Goal: Information Seeking & Learning: Check status

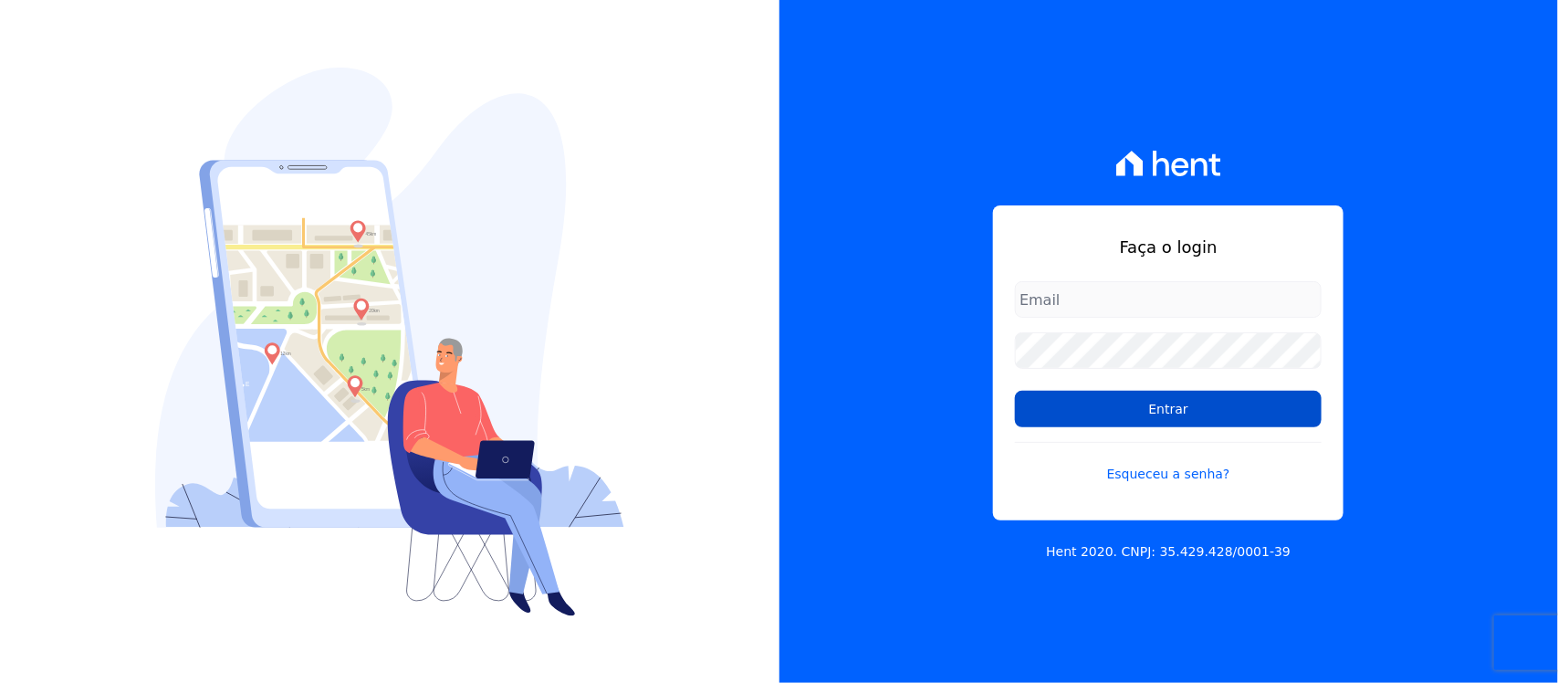
type input "[PERSON_NAME][EMAIL_ADDRESS][PERSON_NAME][DOMAIN_NAME]"
click at [1087, 416] on input "Entrar" at bounding box center [1168, 409] width 307 height 37
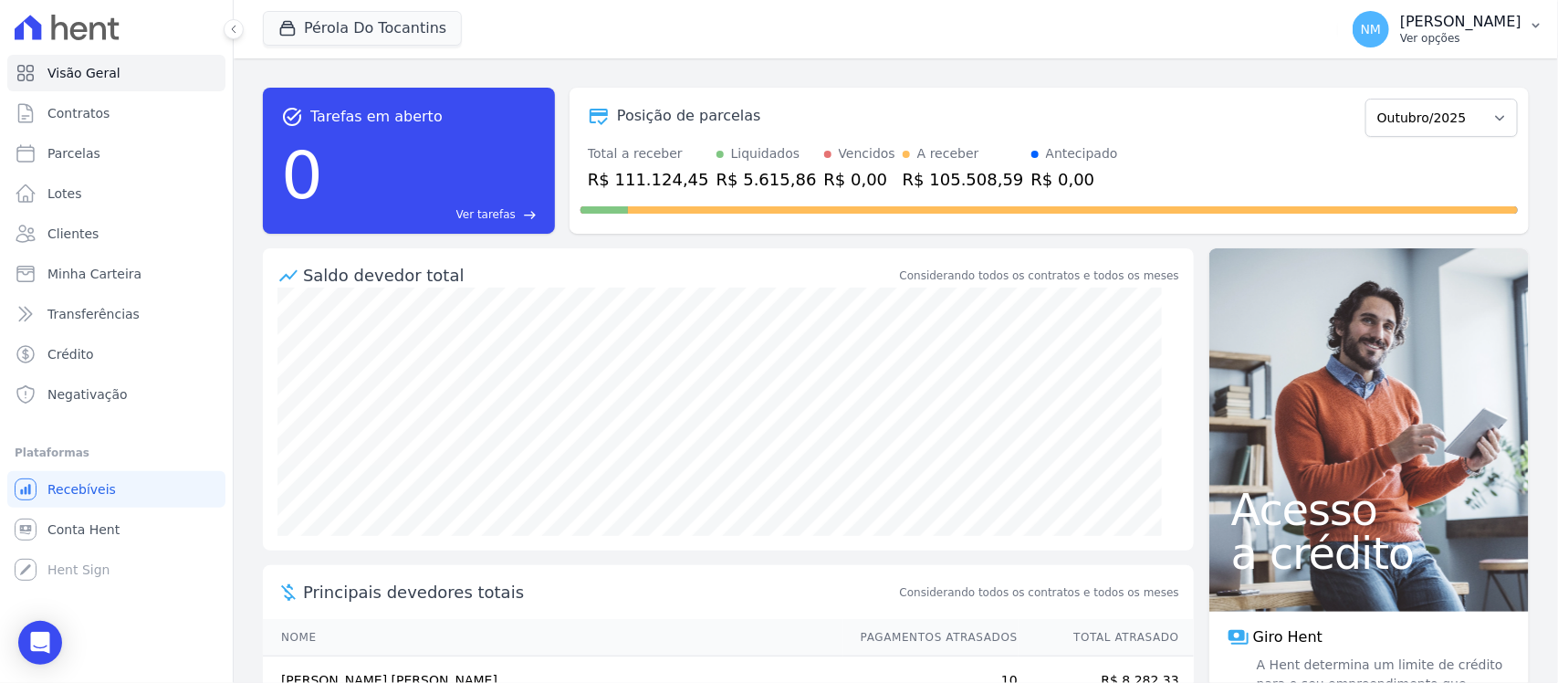
click at [1538, 35] on button "NM Nilda Moura Ver opções" at bounding box center [1448, 29] width 220 height 51
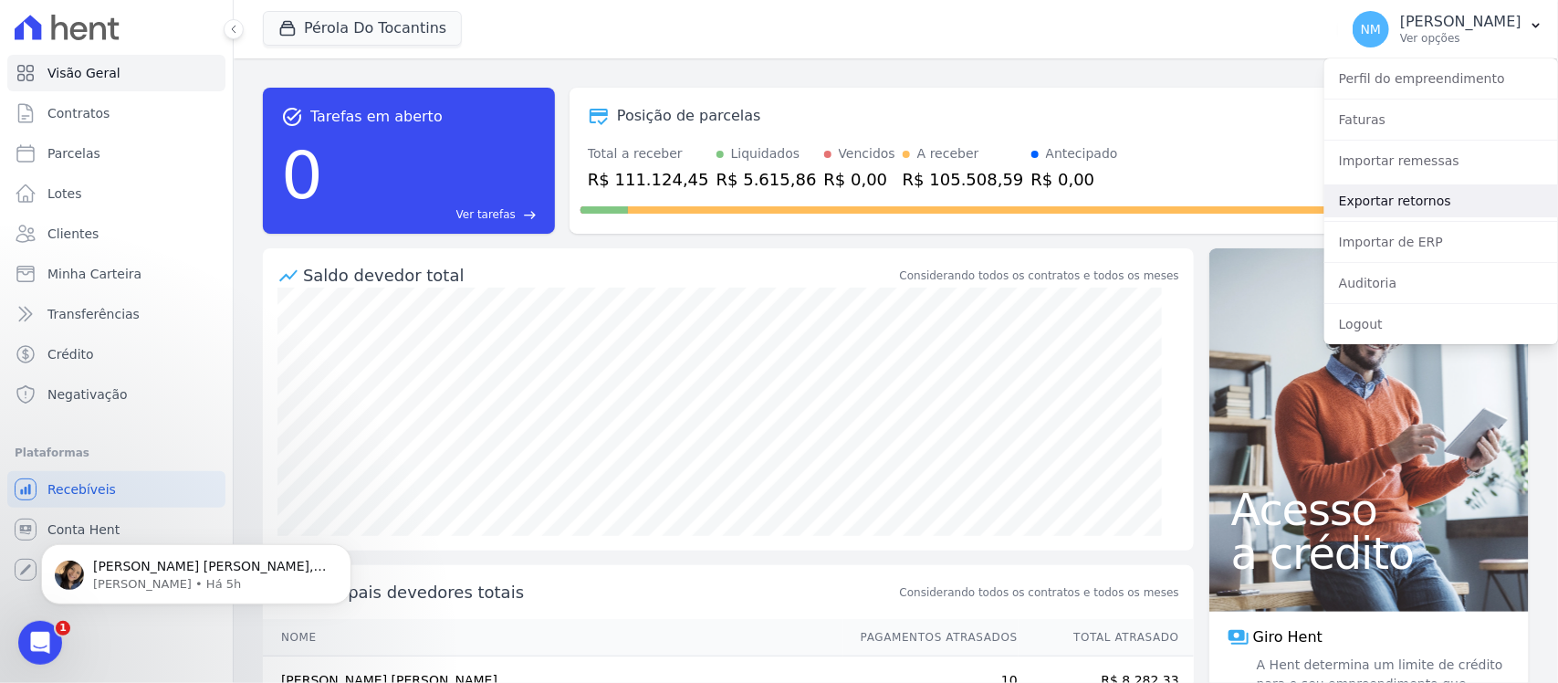
click at [1378, 199] on link "Exportar retornos" at bounding box center [1441, 200] width 234 height 33
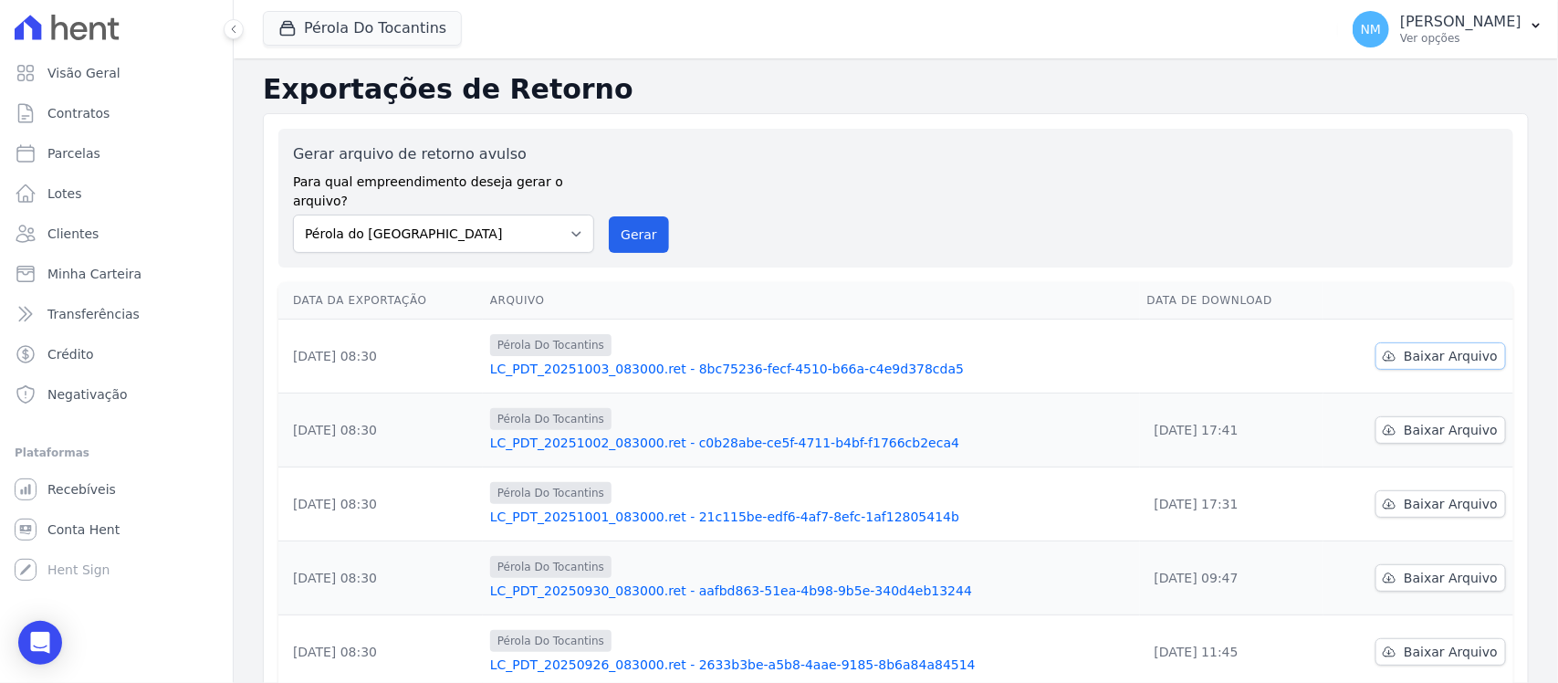
click at [1388, 349] on icon at bounding box center [1389, 356] width 15 height 15
click at [411, 26] on button "Pérola Do Tocantins" at bounding box center [362, 28] width 199 height 35
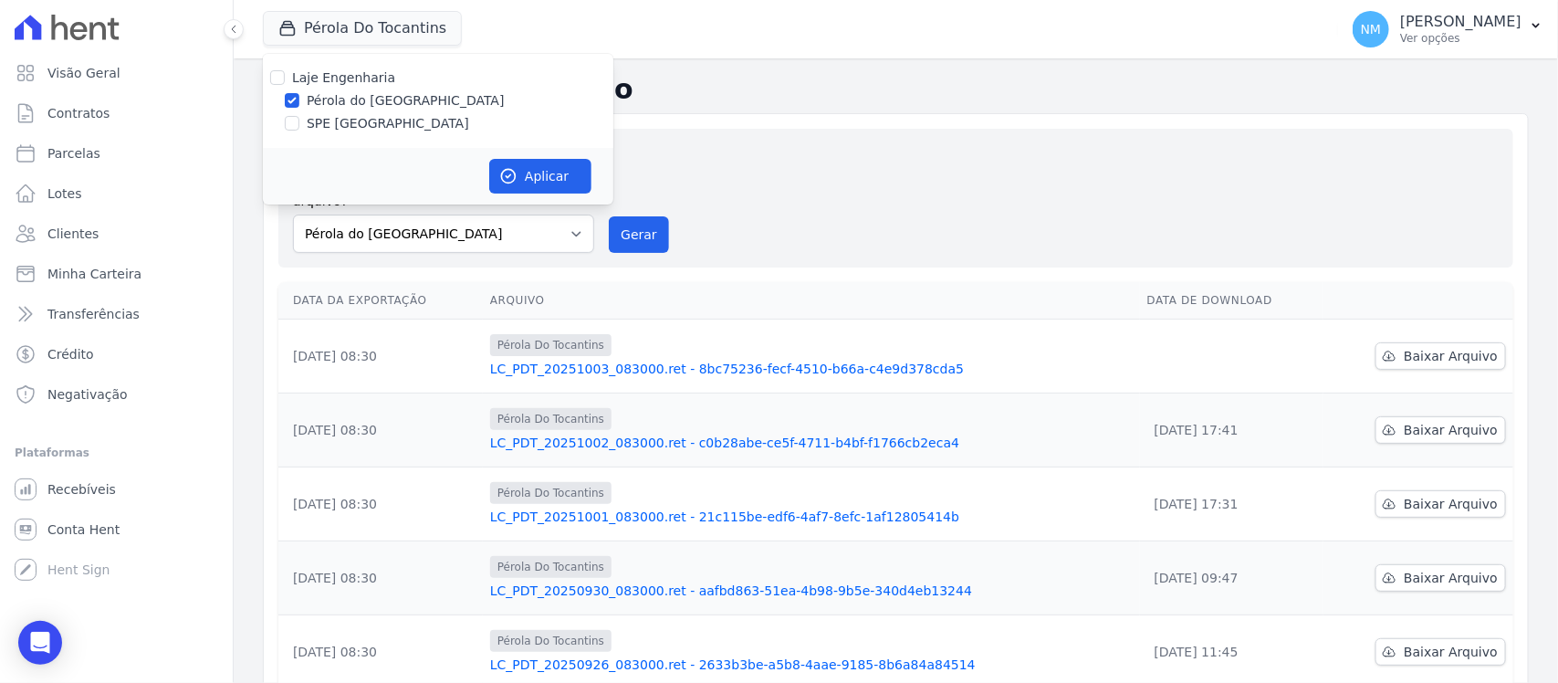
click at [354, 123] on label "SPE Montenegro" at bounding box center [388, 123] width 162 height 19
click at [299, 123] on input "SPE Montenegro" at bounding box center [292, 123] width 15 height 15
checkbox input "true"
click at [368, 100] on label "Pérola do Tocantins" at bounding box center [406, 100] width 198 height 19
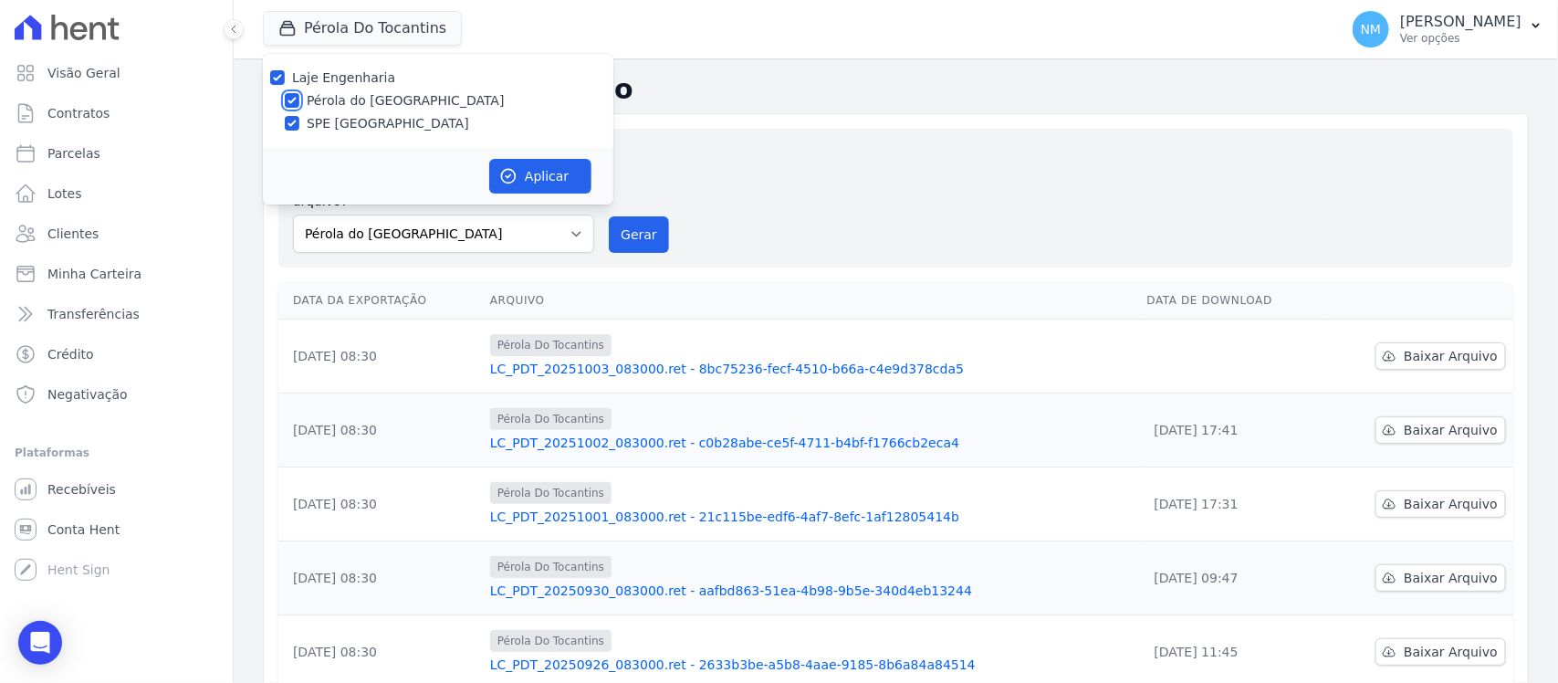
click at [299, 100] on input "Pérola do Tocantins" at bounding box center [292, 100] width 15 height 15
checkbox input "false"
click at [512, 167] on icon "button" at bounding box center [508, 176] width 18 height 18
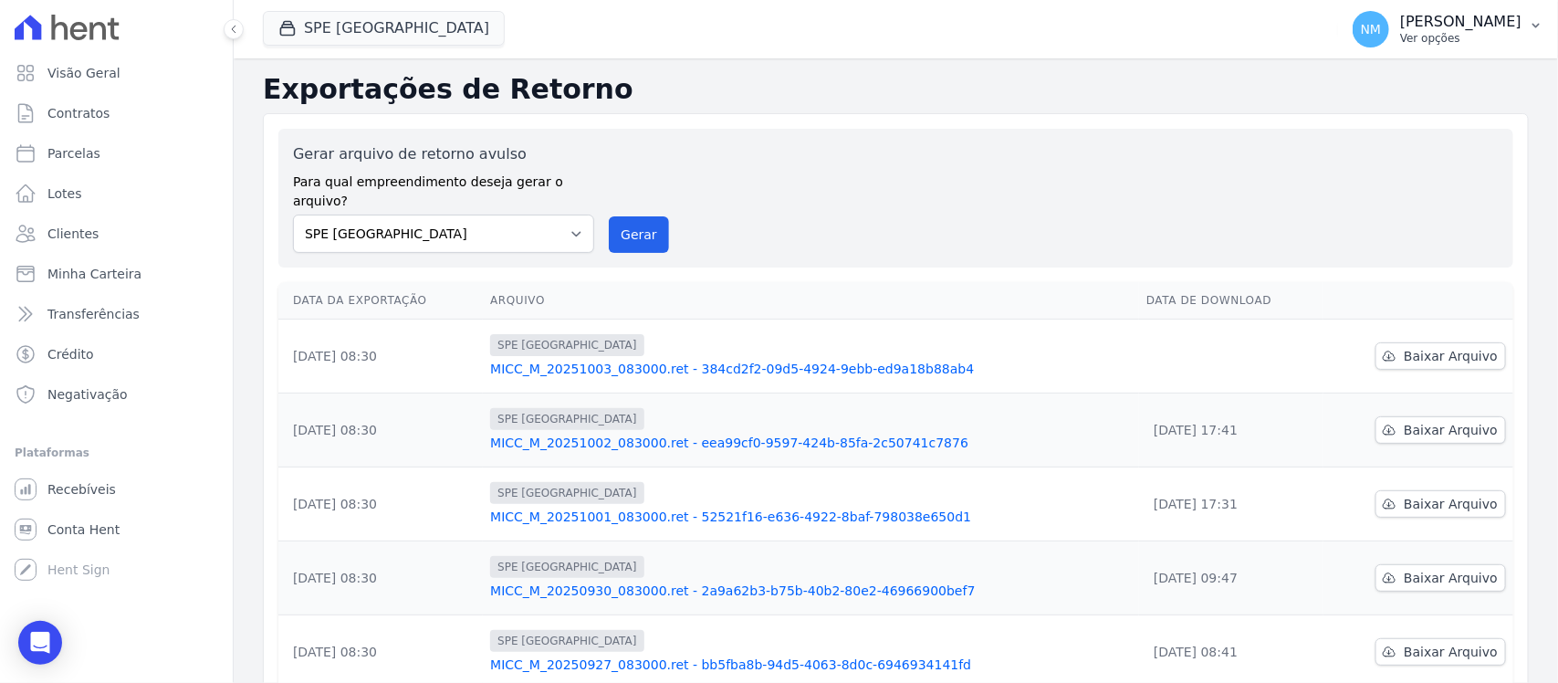
click at [1526, 26] on button "NM Nilda Moura Ver opções" at bounding box center [1448, 29] width 220 height 51
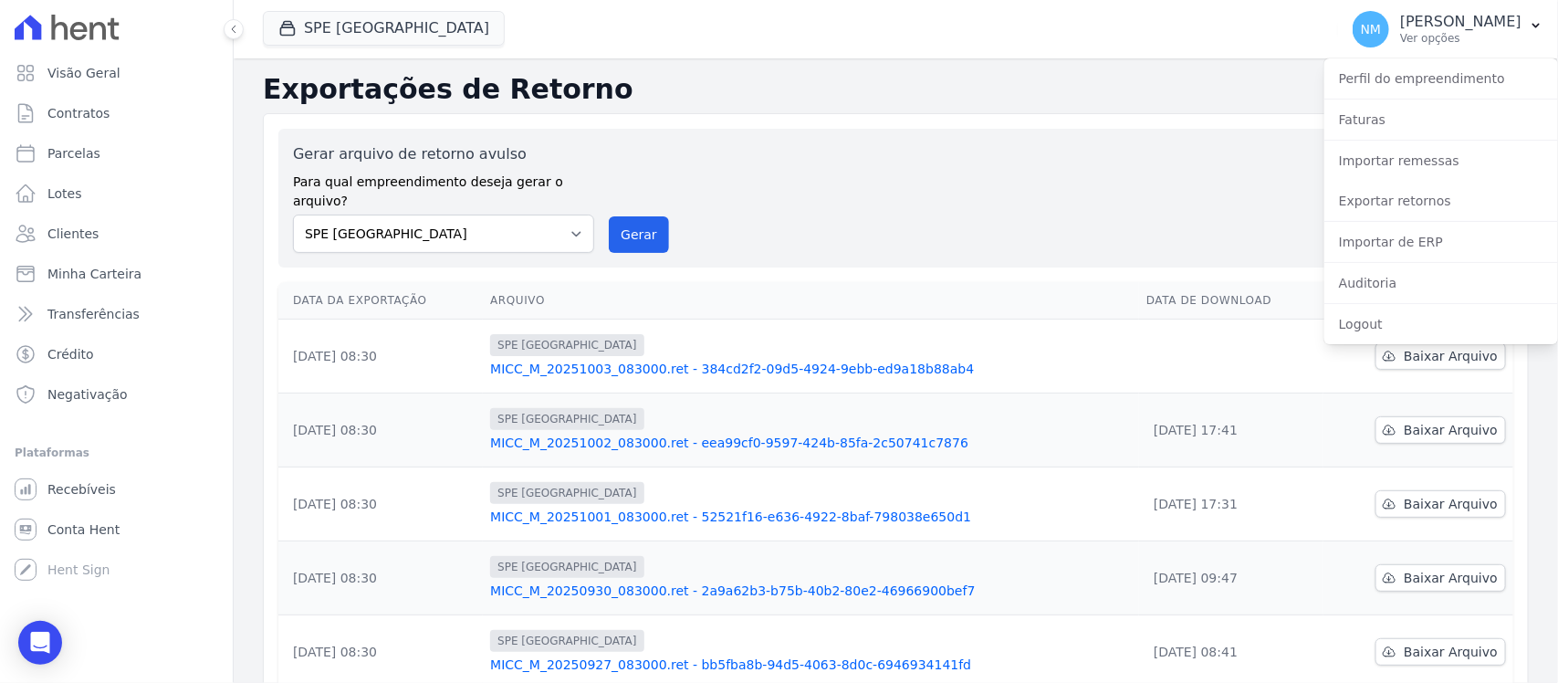
click at [1174, 78] on h2 "Exportações de Retorno" at bounding box center [896, 89] width 1266 height 33
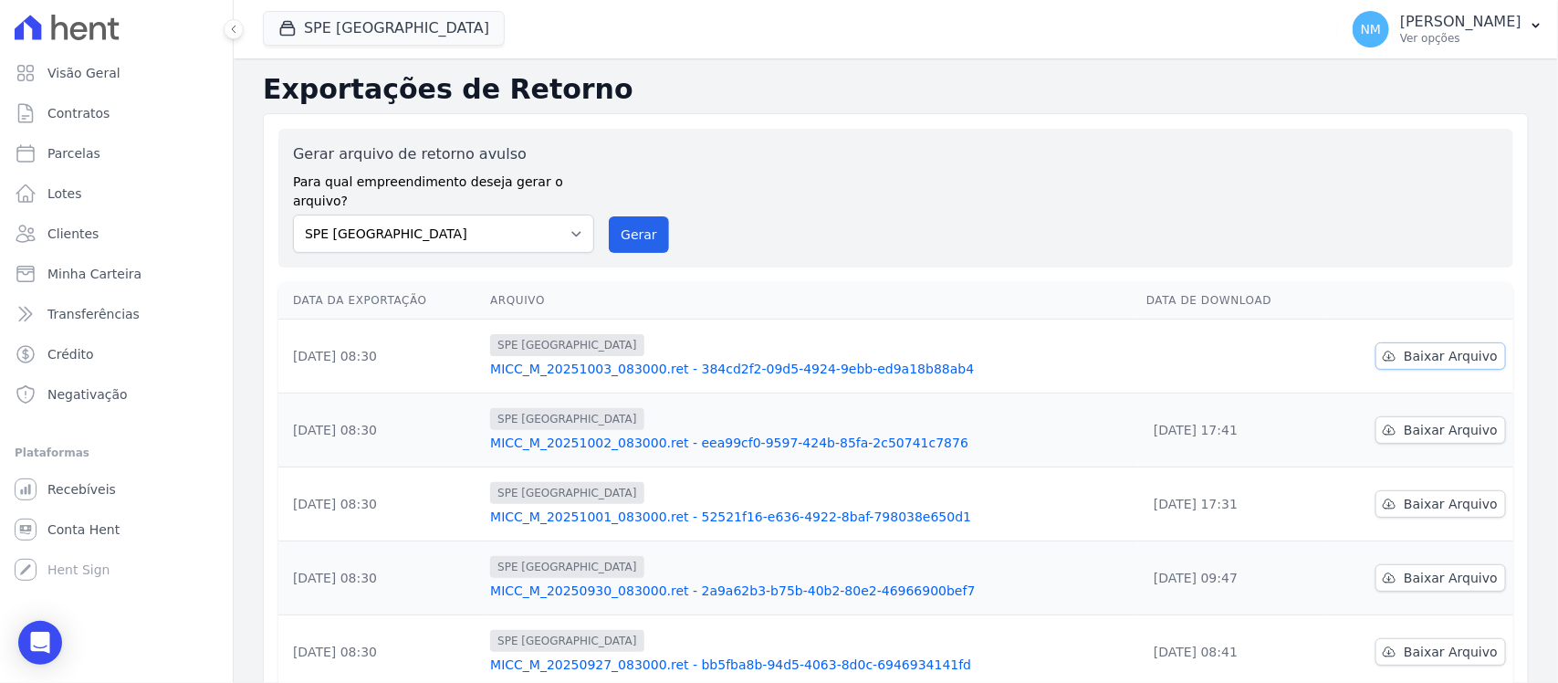
click at [1452, 347] on span "Baixar Arquivo" at bounding box center [1451, 356] width 94 height 18
select select "74c07151-993f-4351-97ef-4034bad78f54"
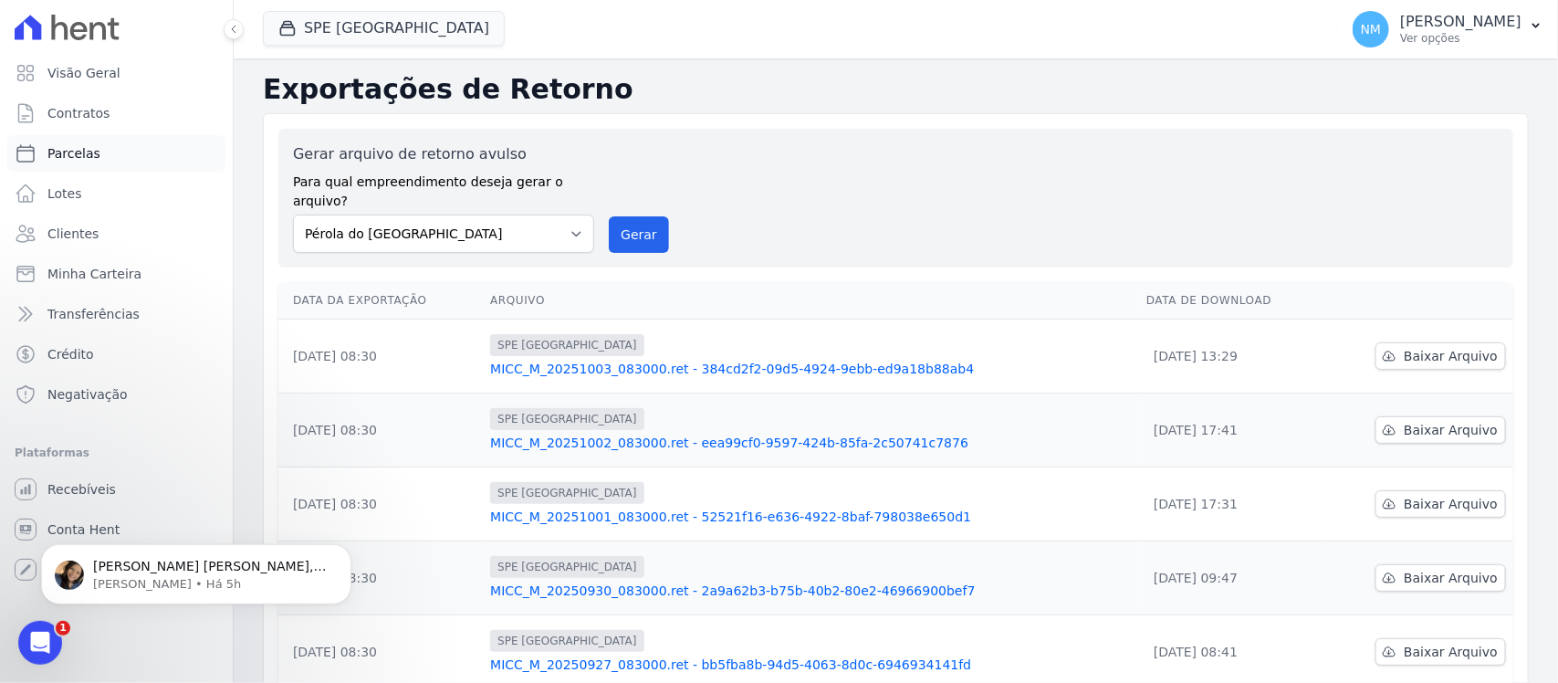
click at [129, 148] on link "Parcelas" at bounding box center [116, 153] width 218 height 37
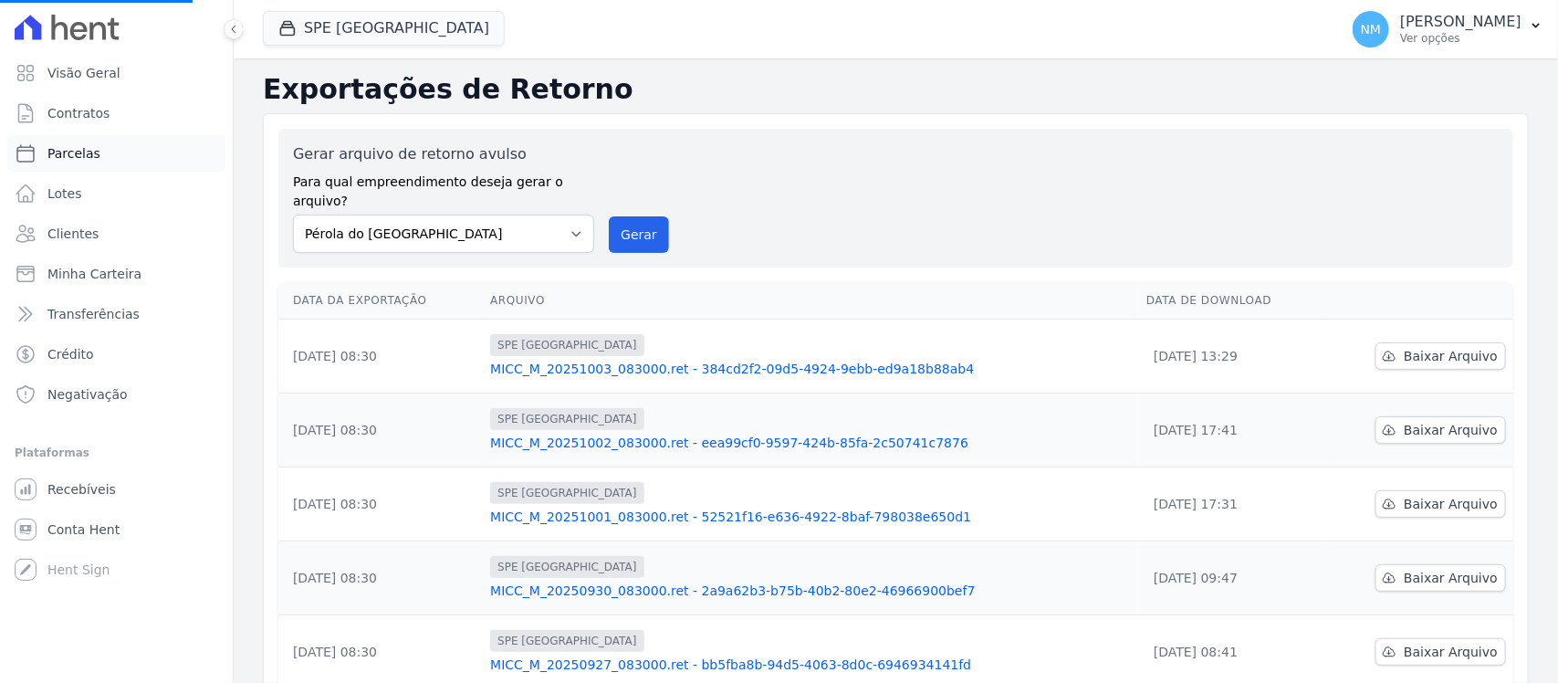
select select
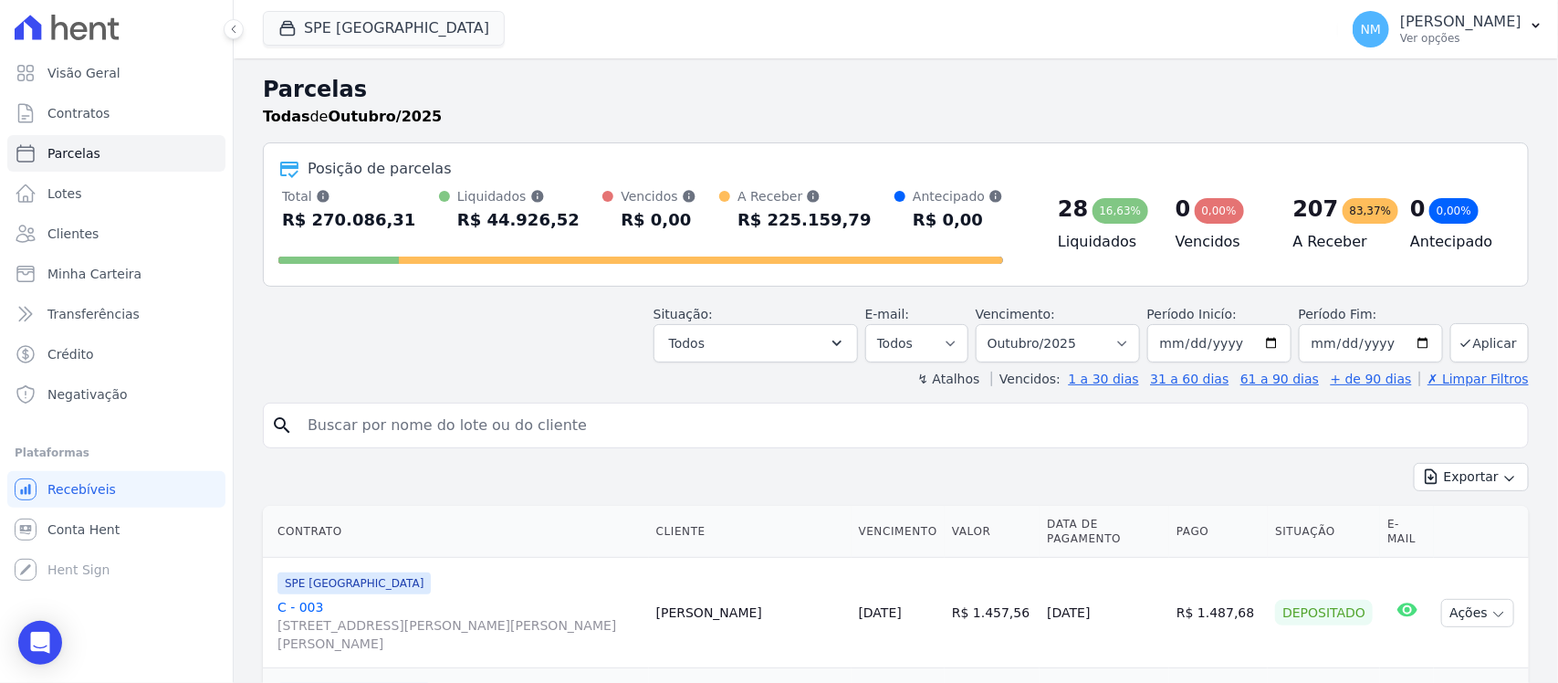
click at [357, 412] on input "search" at bounding box center [909, 425] width 1224 height 37
type input "cassia"
select select
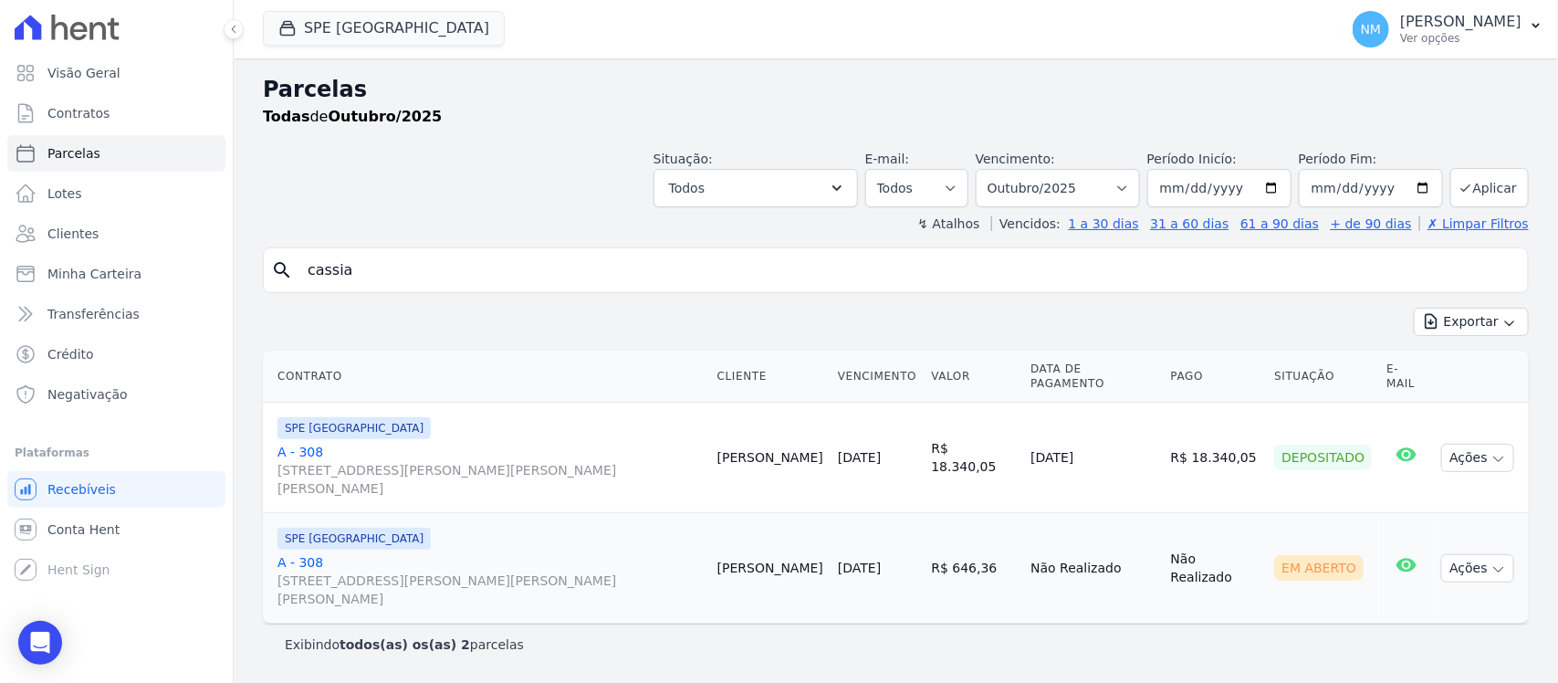
click at [320, 443] on link "A - 308 Travessa Francisco Caldeira Castelo Branco, 2256, sala A, São Brás" at bounding box center [489, 470] width 425 height 55
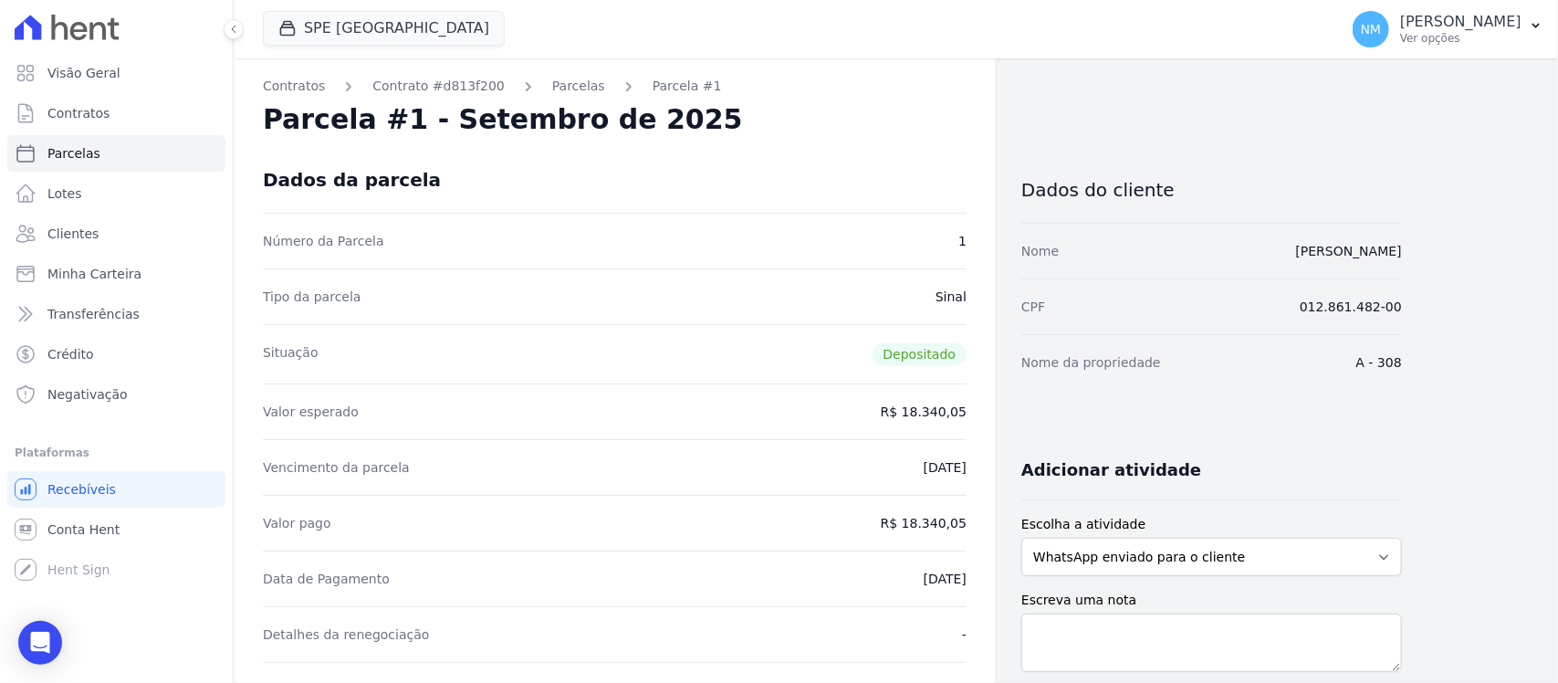
click at [313, 438] on div "Valor esperado R$ 18.340,05" at bounding box center [615, 411] width 704 height 56
click at [552, 92] on link "Parcelas" at bounding box center [578, 86] width 53 height 19
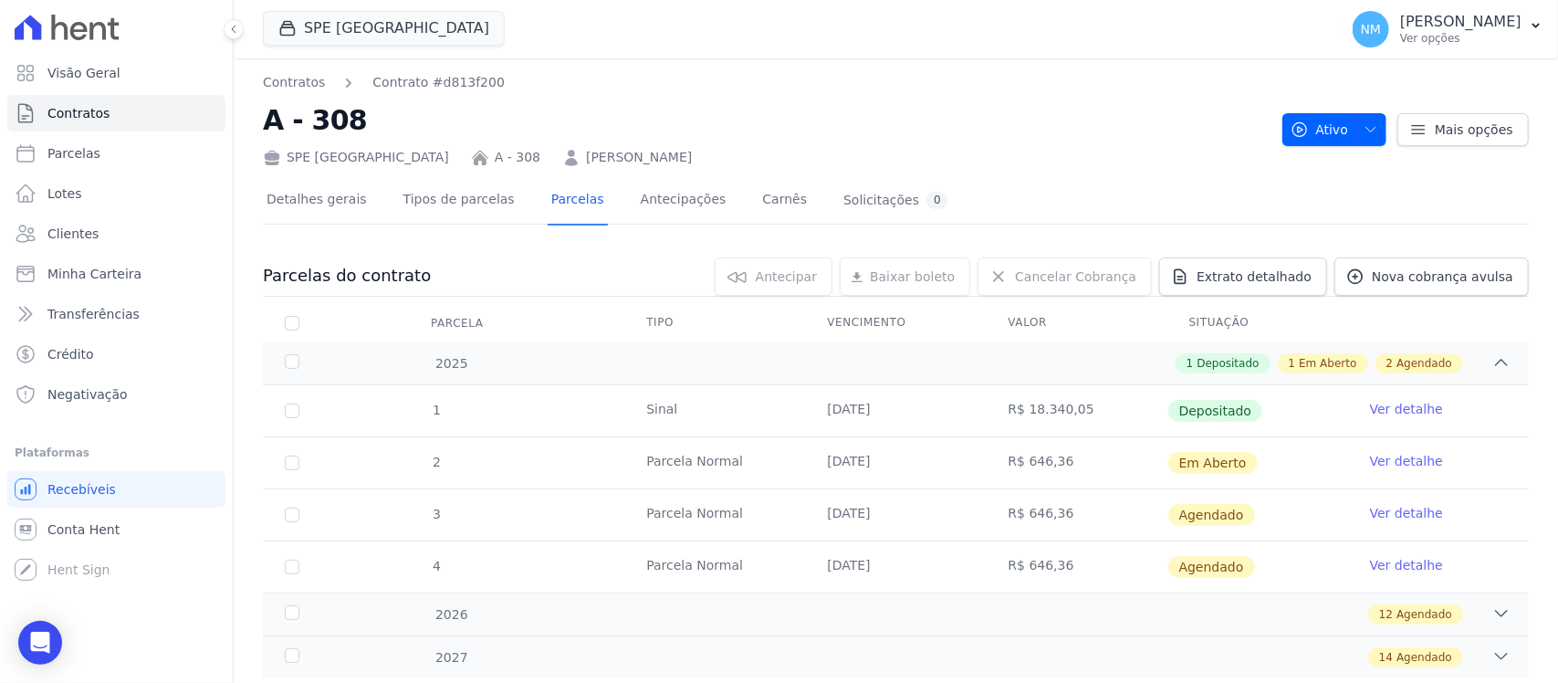
scroll to position [50, 0]
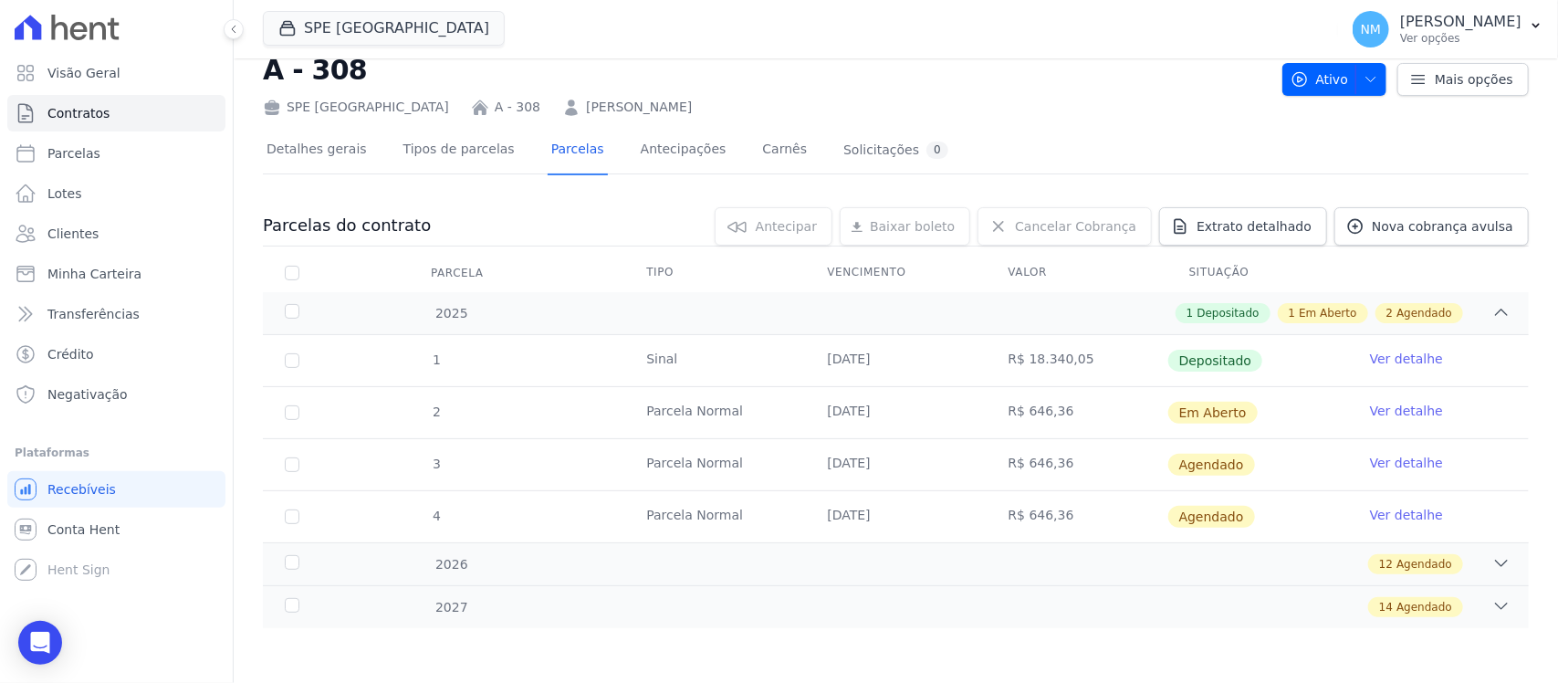
click at [1387, 360] on link "Ver detalhe" at bounding box center [1406, 359] width 73 height 18
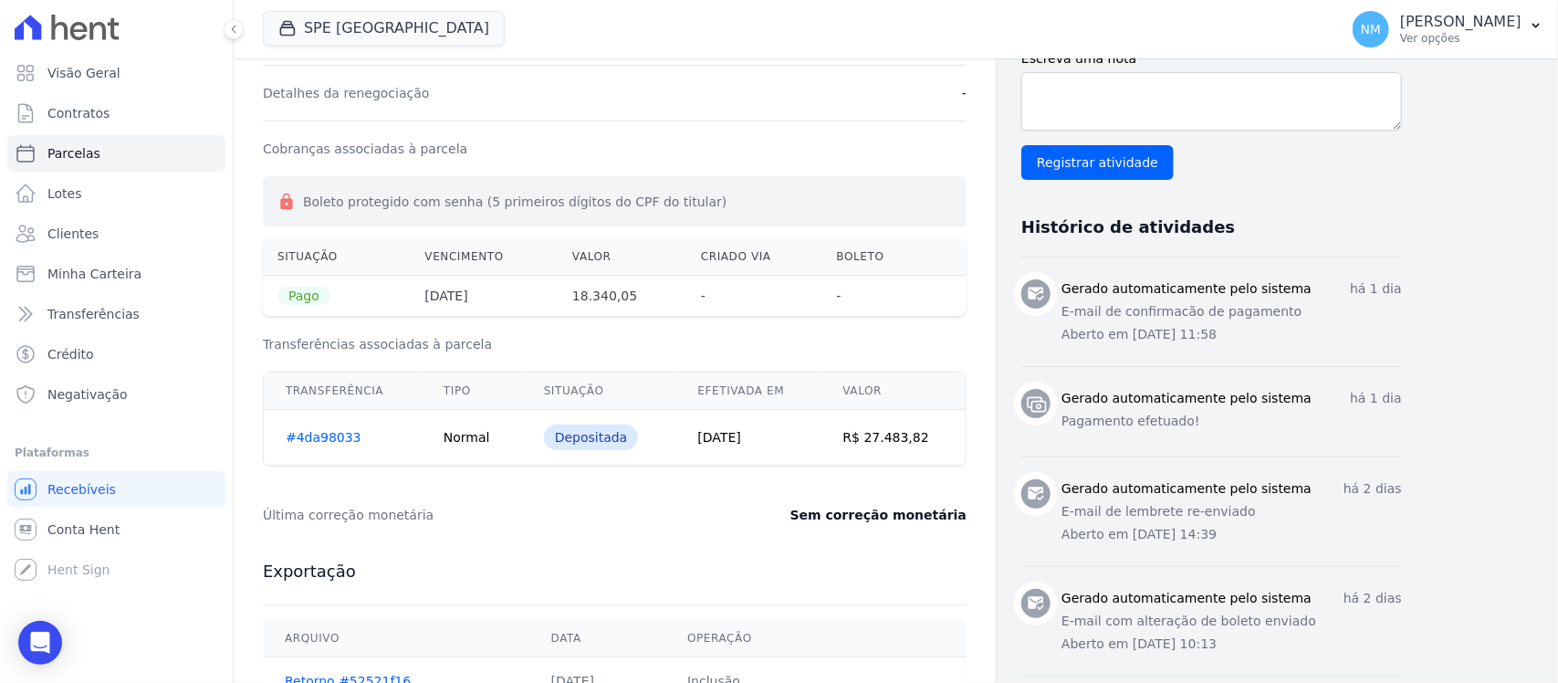
scroll to position [570, 0]
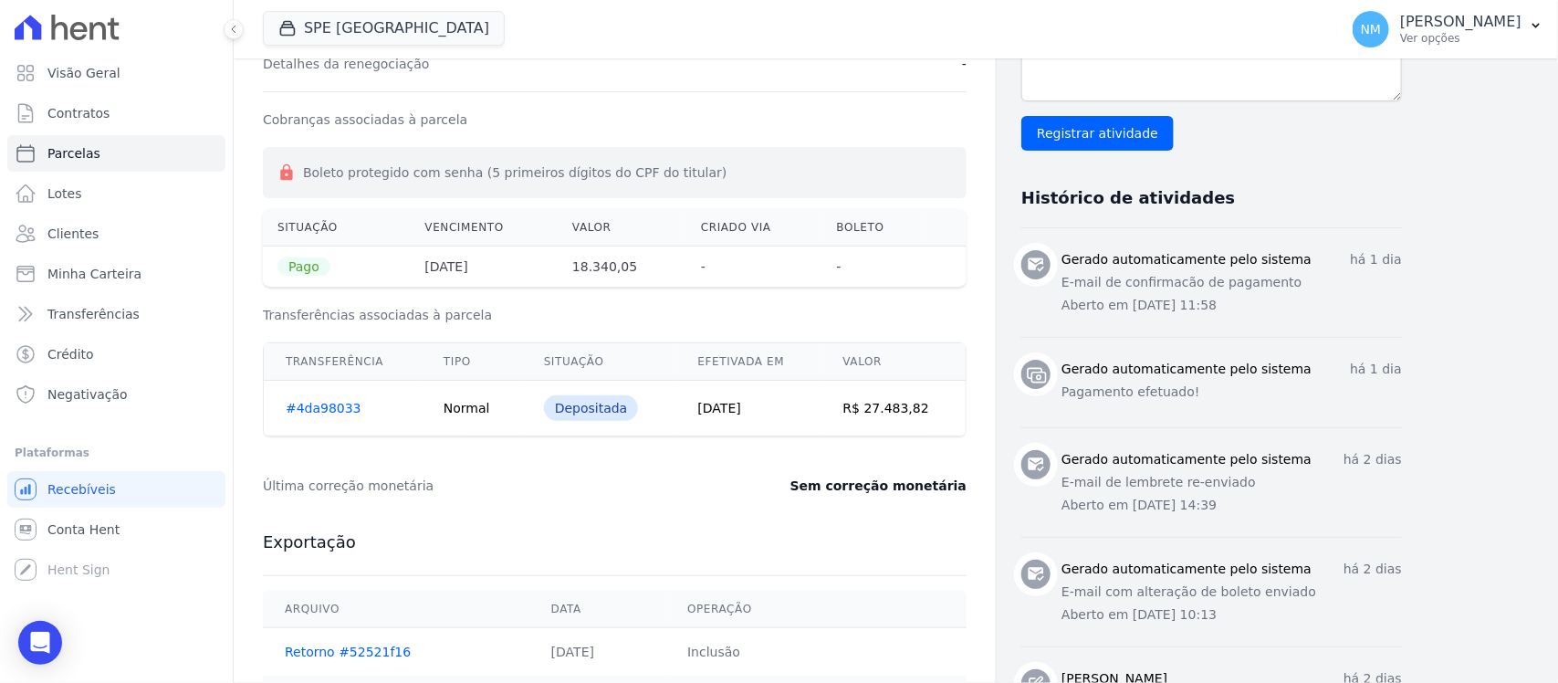
click at [329, 412] on link "#4da98033" at bounding box center [324, 408] width 76 height 15
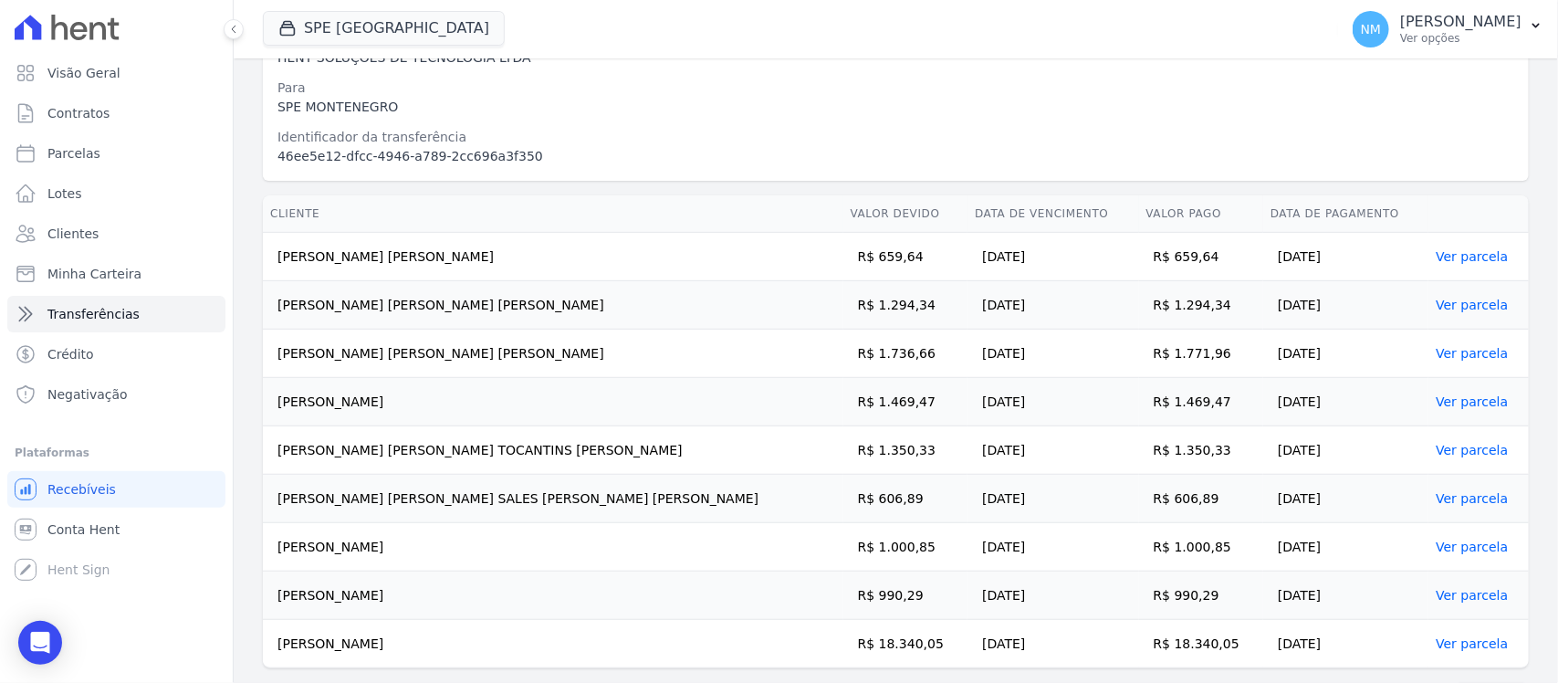
scroll to position [393, 0]
